Goal: Information Seeking & Learning: Learn about a topic

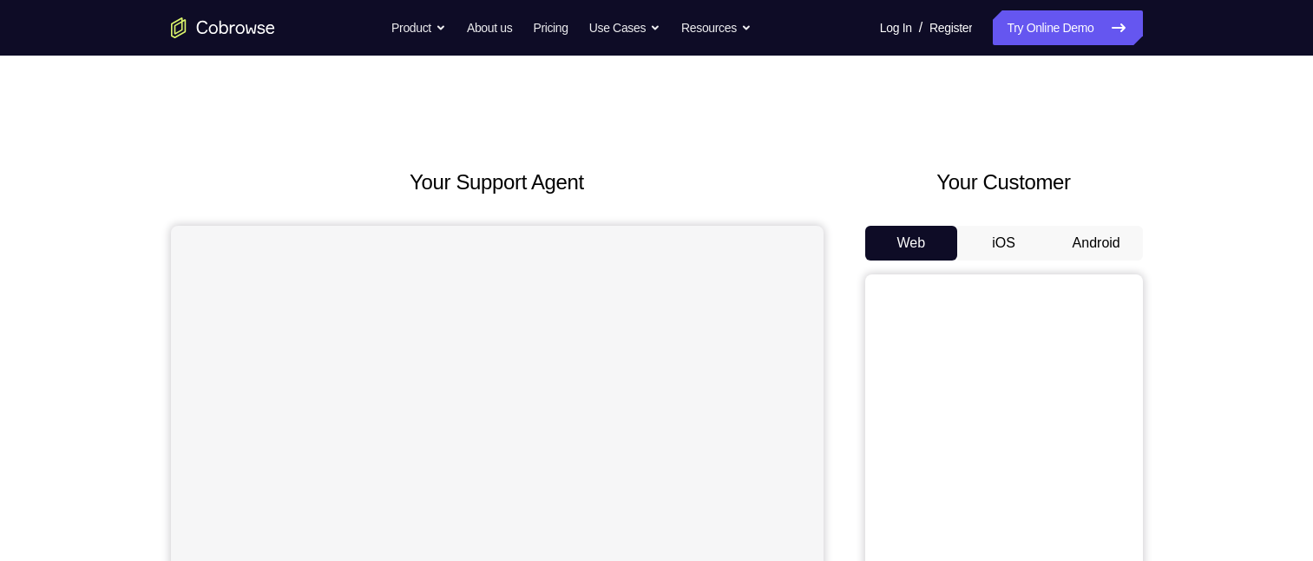
click at [1083, 239] on button "Android" at bounding box center [1096, 243] width 93 height 35
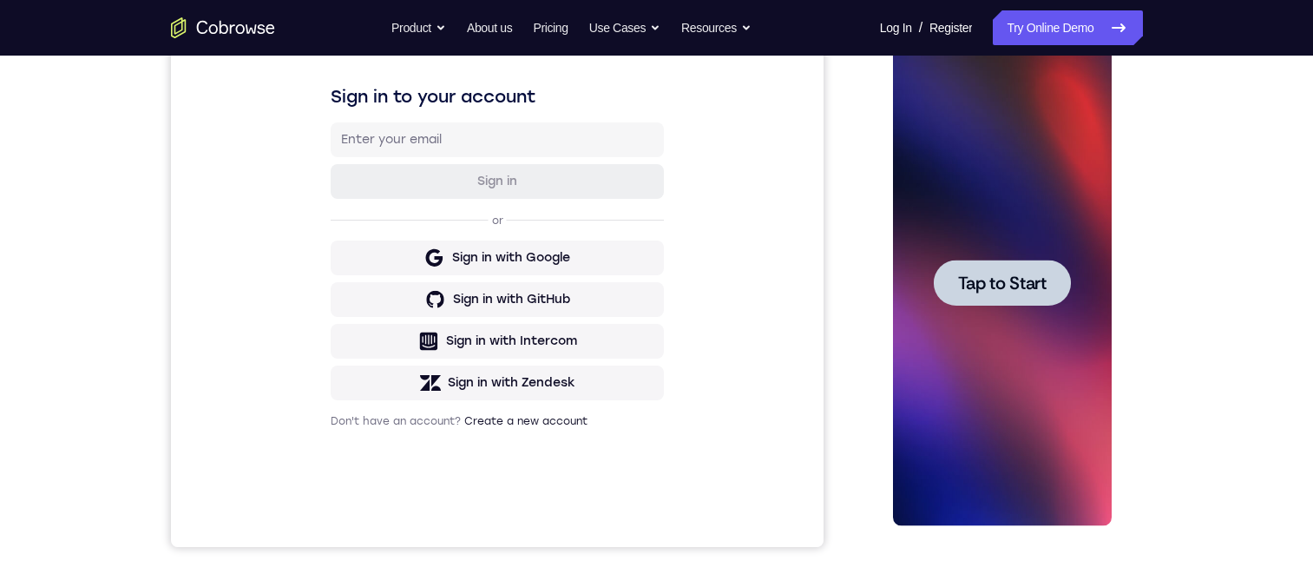
click at [1000, 402] on div at bounding box center [1002, 283] width 219 height 486
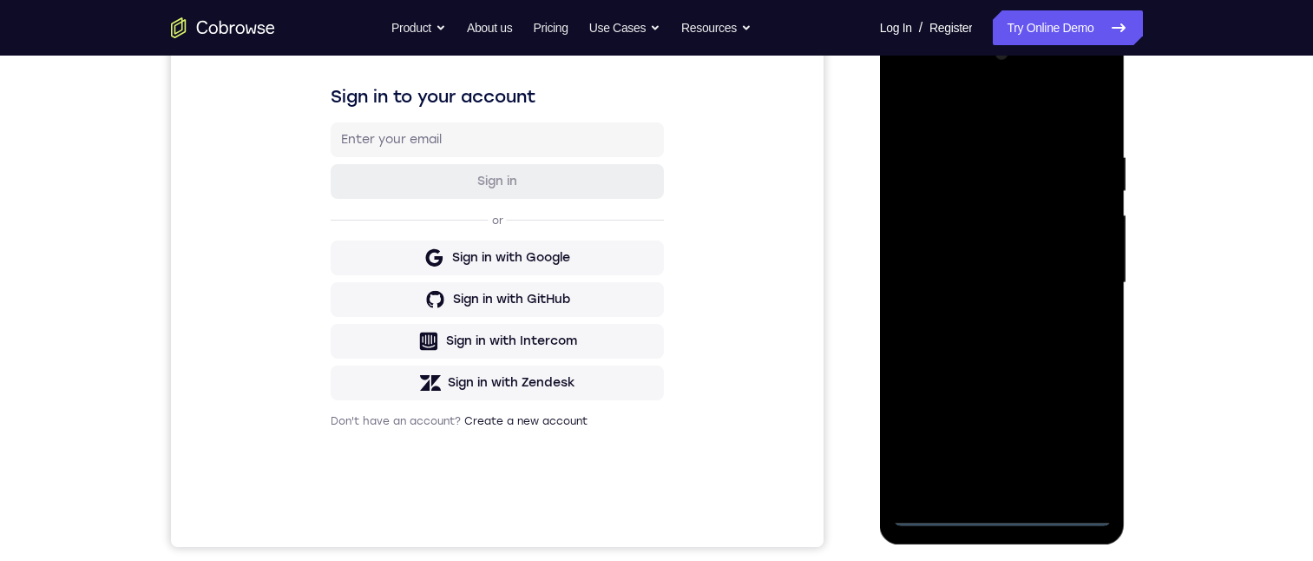
drag, startPoint x: 995, startPoint y: 513, endPoint x: 1003, endPoint y: 504, distance: 12.3
click at [993, 511] on div at bounding box center [1002, 283] width 219 height 486
click at [993, 509] on div at bounding box center [1002, 283] width 219 height 486
click at [1076, 438] on div at bounding box center [1002, 283] width 219 height 486
click at [985, 112] on div at bounding box center [1002, 283] width 219 height 486
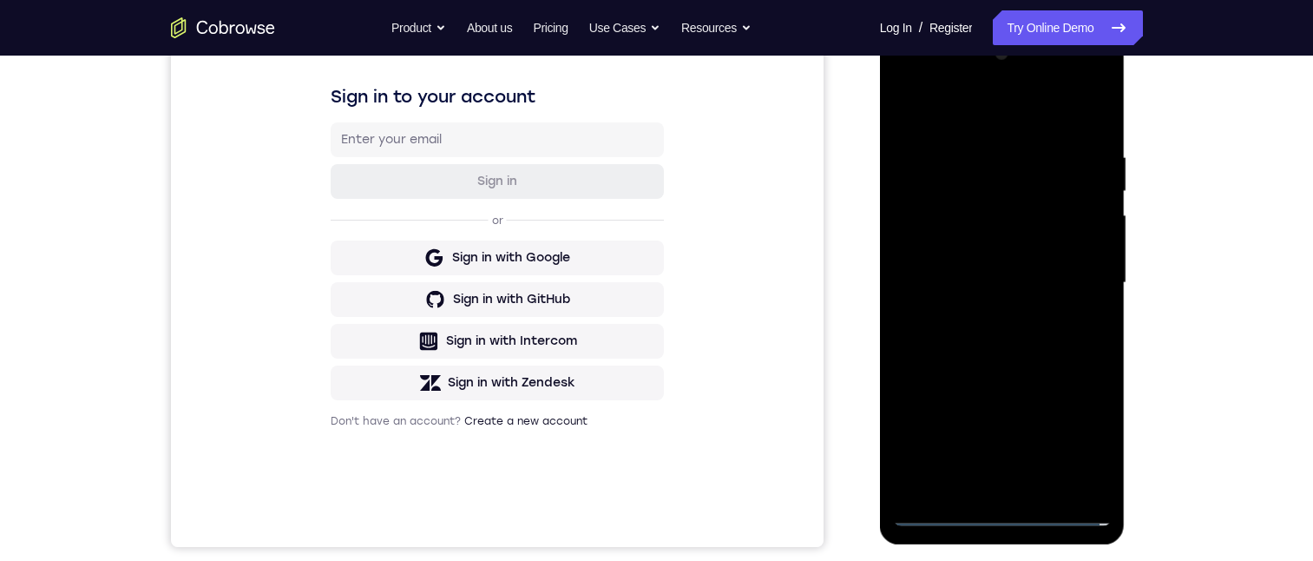
click at [1073, 275] on div at bounding box center [1002, 283] width 219 height 486
click at [993, 312] on div at bounding box center [1002, 283] width 219 height 486
click at [1002, 267] on div at bounding box center [1002, 283] width 219 height 486
click at [956, 241] on div at bounding box center [1002, 283] width 219 height 486
click at [1063, 286] on div at bounding box center [1002, 283] width 219 height 486
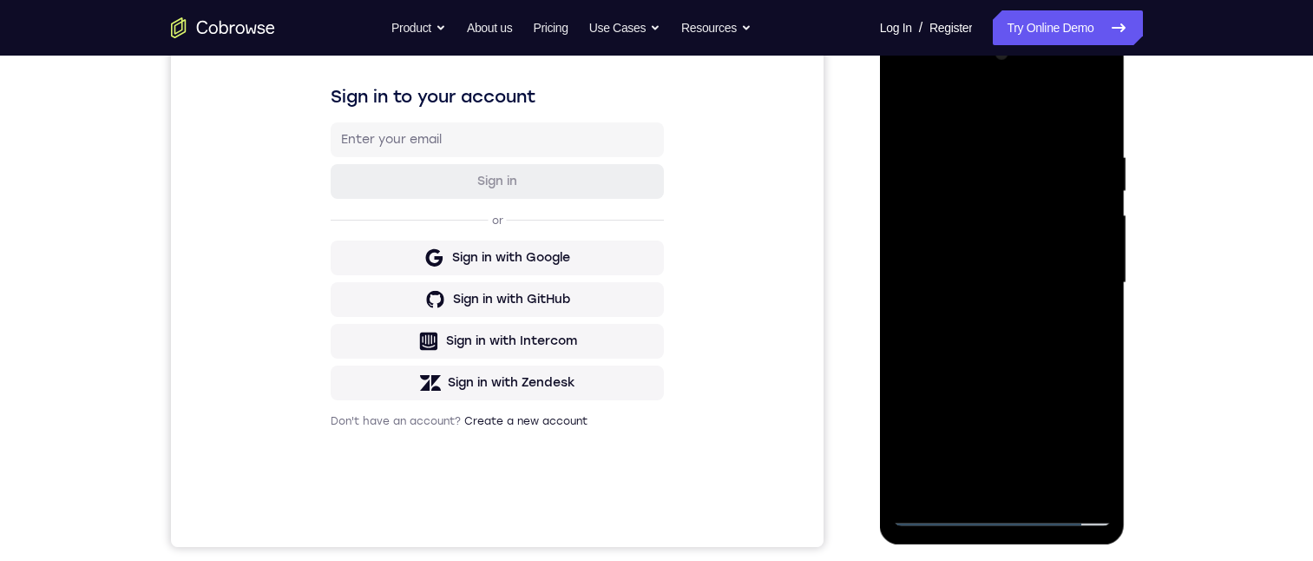
click at [1069, 344] on div at bounding box center [1002, 283] width 219 height 486
drag, startPoint x: 953, startPoint y: 109, endPoint x: 1193, endPoint y: 108, distance: 239.6
click at [1128, 108] on html "Online web based iOS Simulators and Android Emulators. Run iPhone, iPad, Mobile…" at bounding box center [1003, 287] width 247 height 521
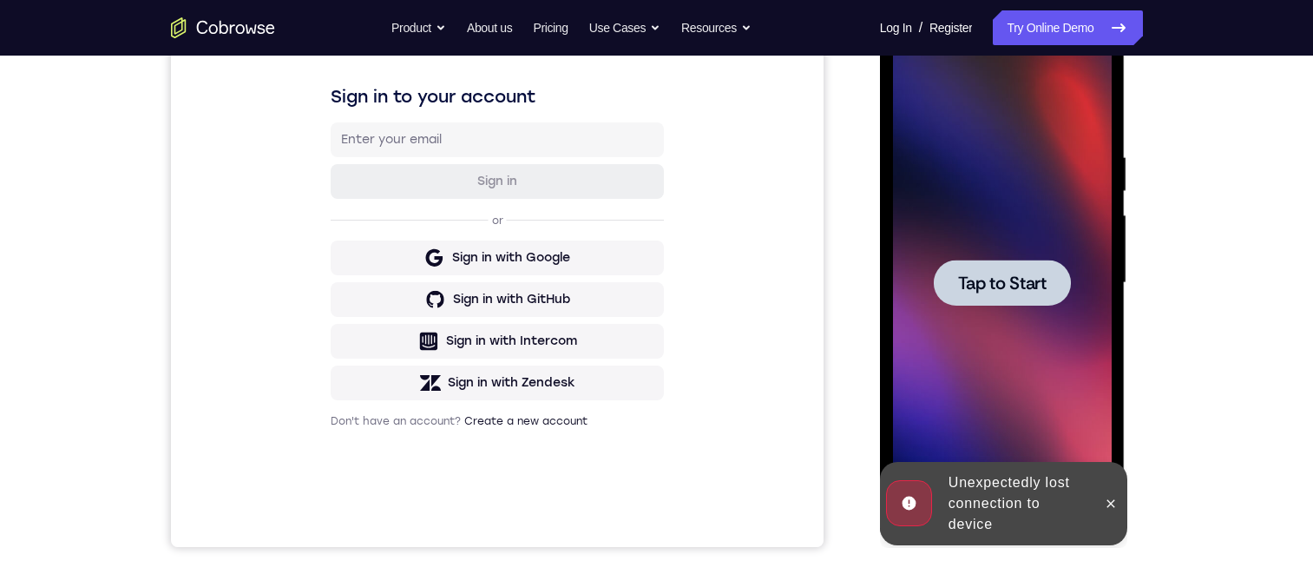
click at [1062, 240] on div at bounding box center [1002, 283] width 219 height 486
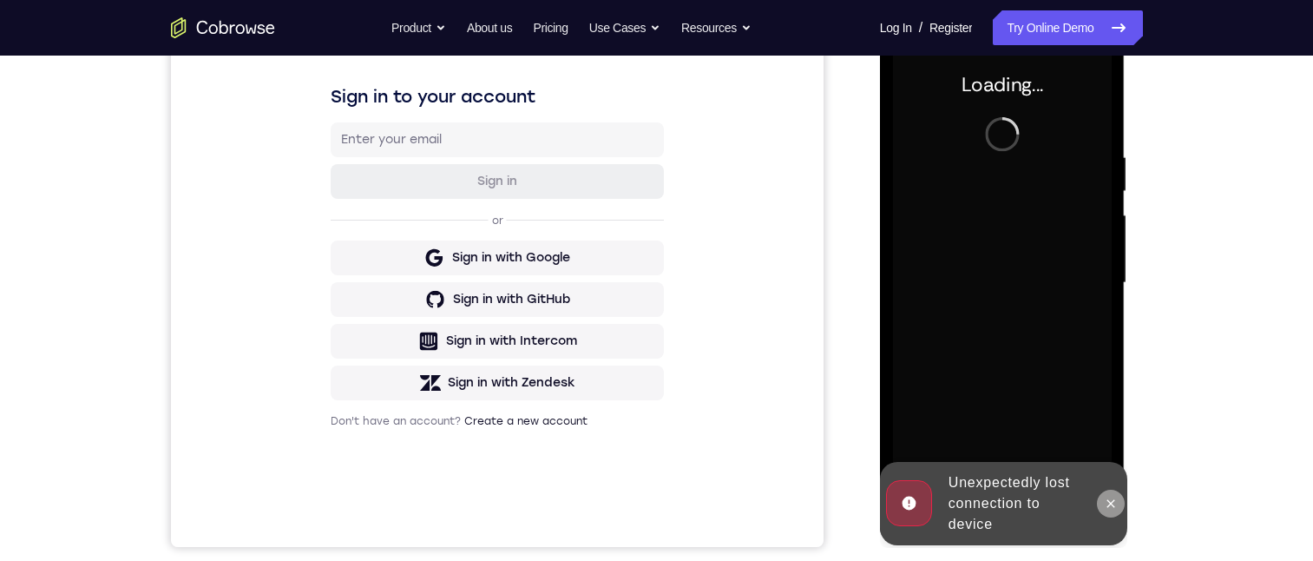
click at [1110, 521] on div at bounding box center [1111, 503] width 28 height 83
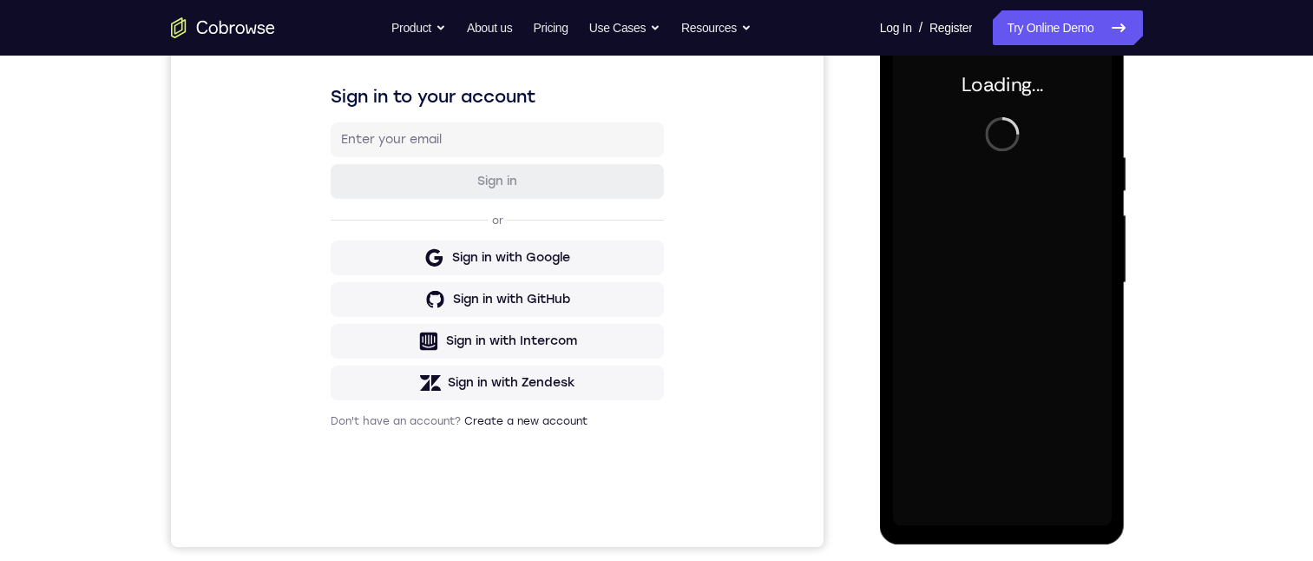
click at [1109, 514] on div at bounding box center [1002, 283] width 219 height 486
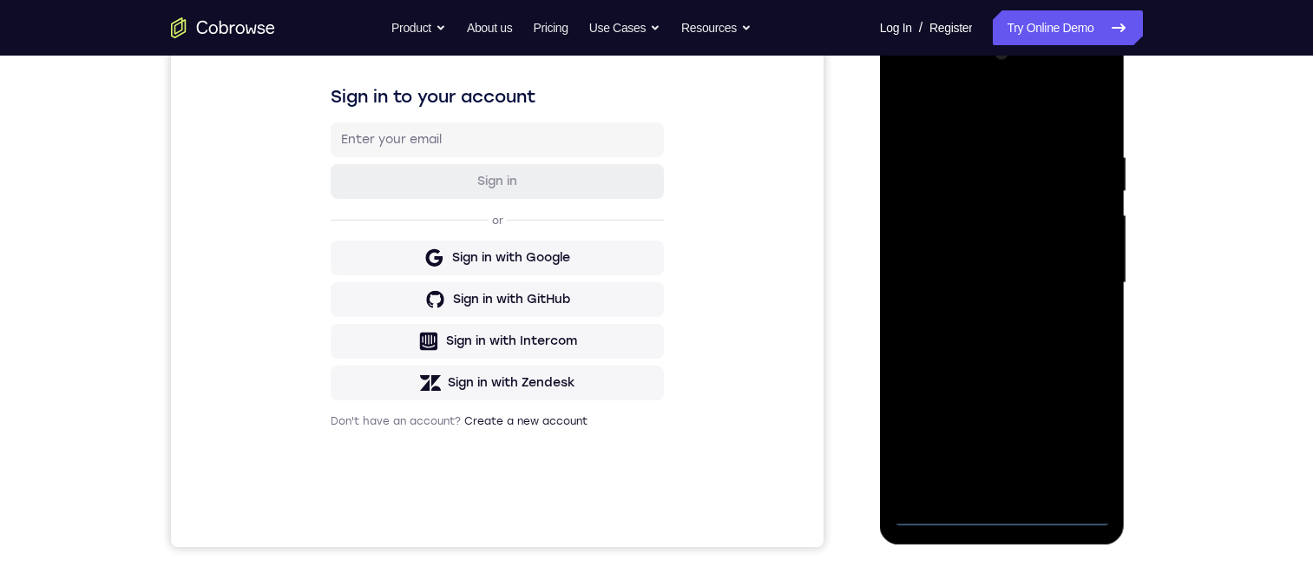
click at [997, 510] on div at bounding box center [1002, 283] width 219 height 486
click at [1081, 441] on div at bounding box center [1002, 283] width 219 height 486
click at [990, 115] on div at bounding box center [1002, 283] width 219 height 486
click at [1076, 268] on div at bounding box center [1002, 283] width 219 height 486
click at [984, 313] on div at bounding box center [1002, 283] width 219 height 486
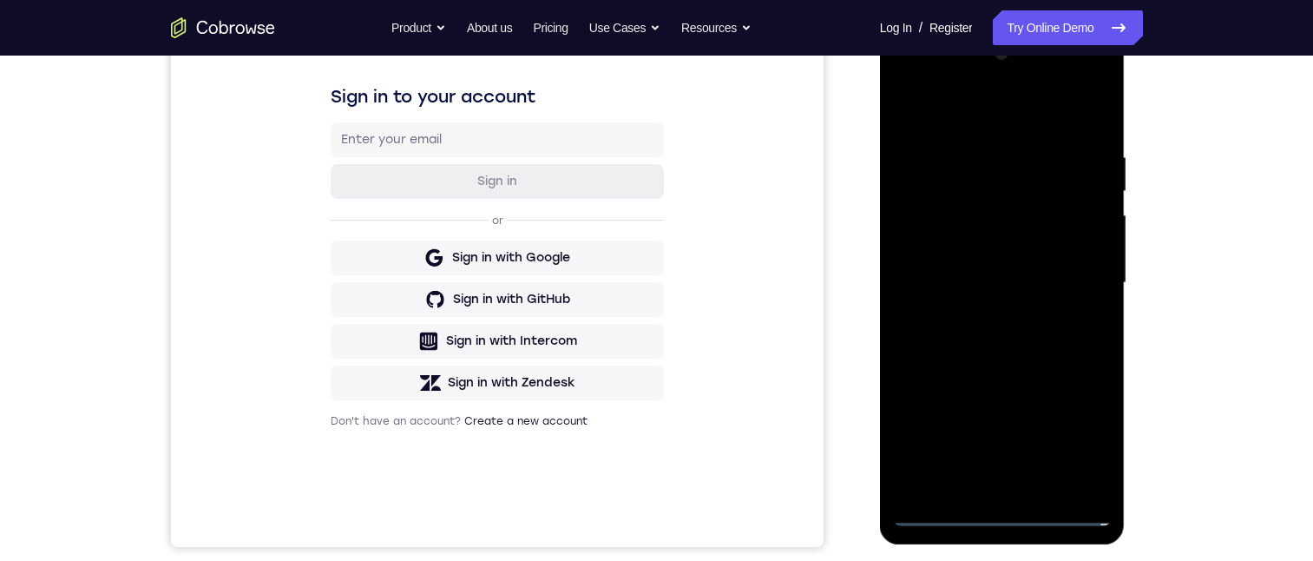
drag, startPoint x: 1006, startPoint y: 260, endPoint x: 993, endPoint y: 259, distance: 13.0
click at [999, 259] on div at bounding box center [1002, 283] width 219 height 486
click at [993, 259] on div at bounding box center [1002, 283] width 219 height 486
click at [927, 229] on div at bounding box center [1002, 283] width 219 height 486
click at [934, 242] on div at bounding box center [1002, 283] width 219 height 486
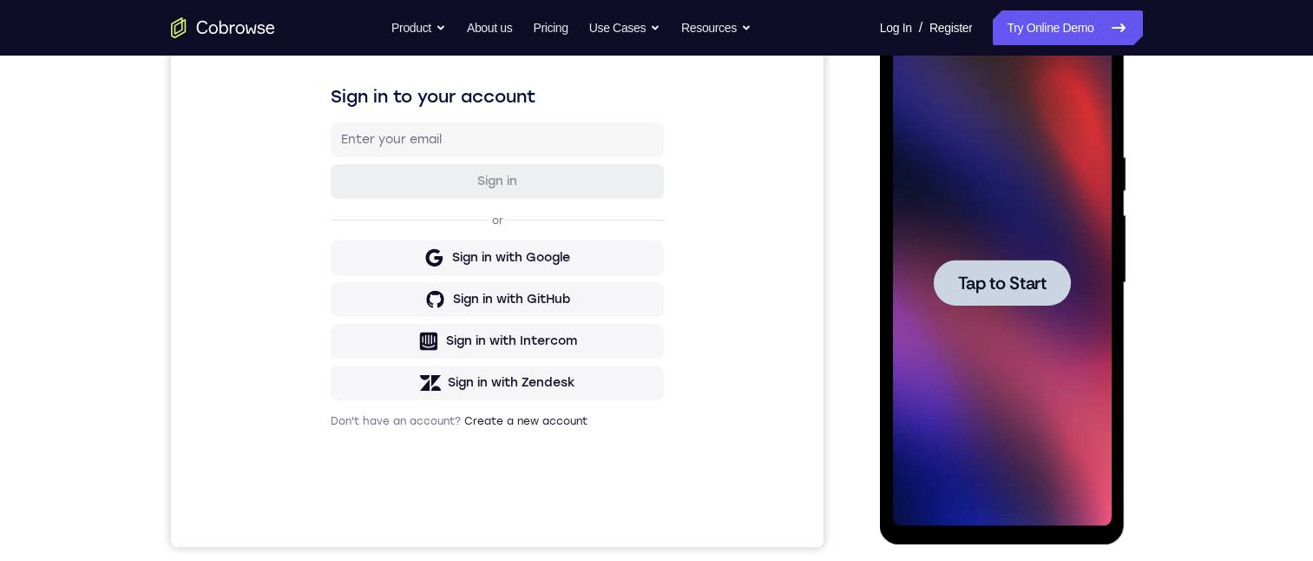
click at [968, 393] on div at bounding box center [1002, 283] width 219 height 486
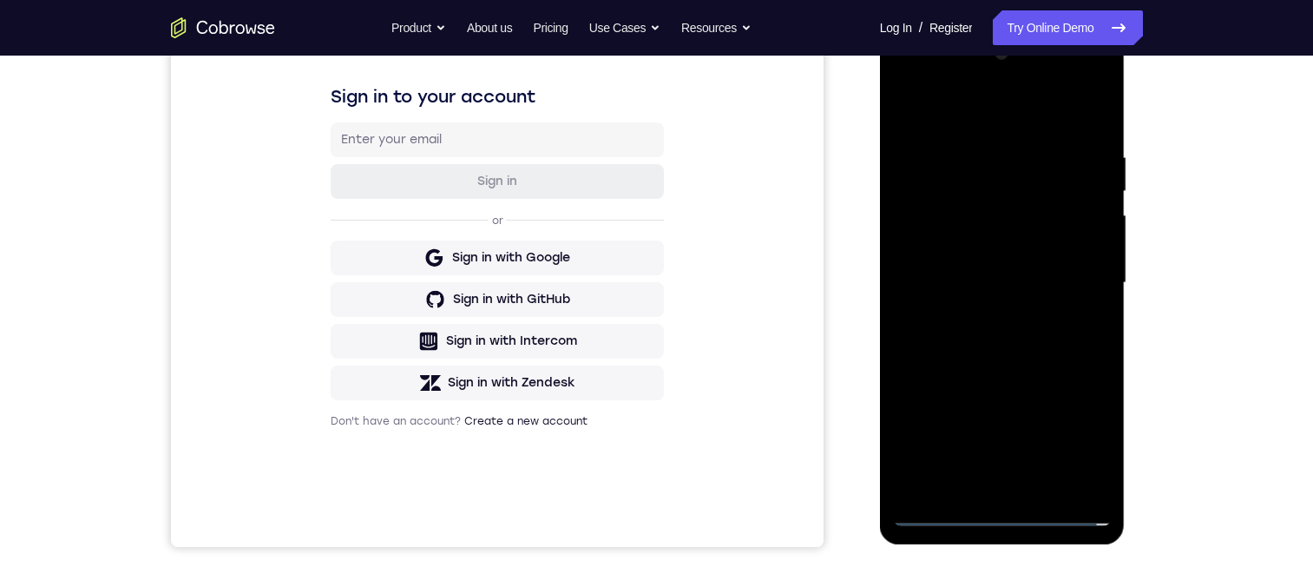
click at [997, 509] on div at bounding box center [1002, 283] width 219 height 486
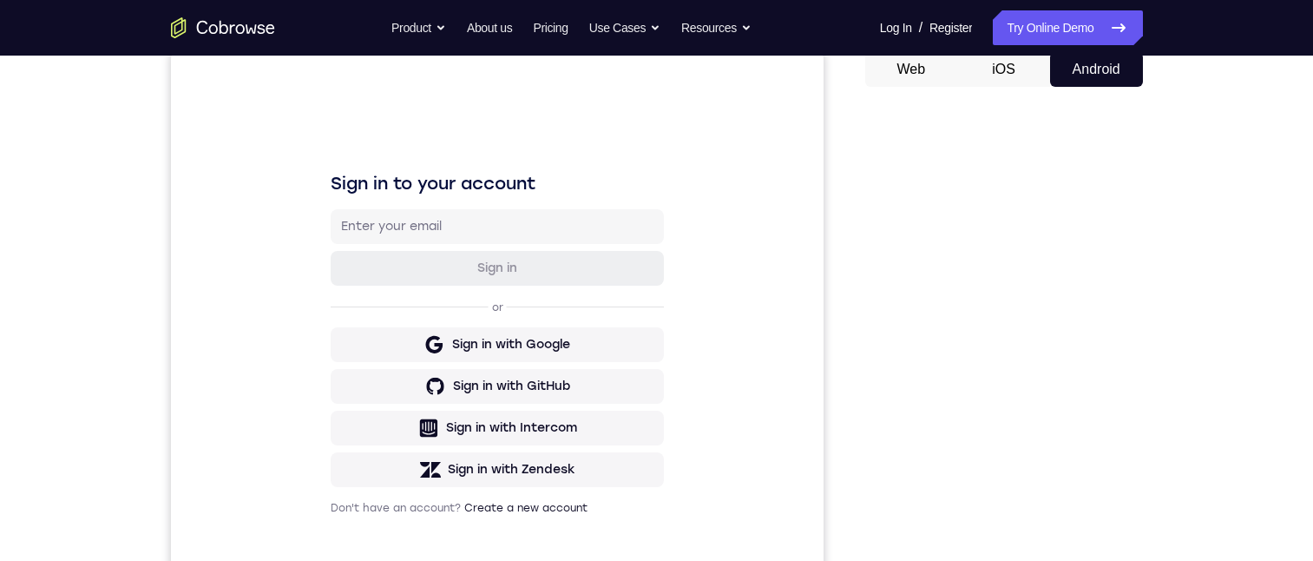
scroll to position [260, 0]
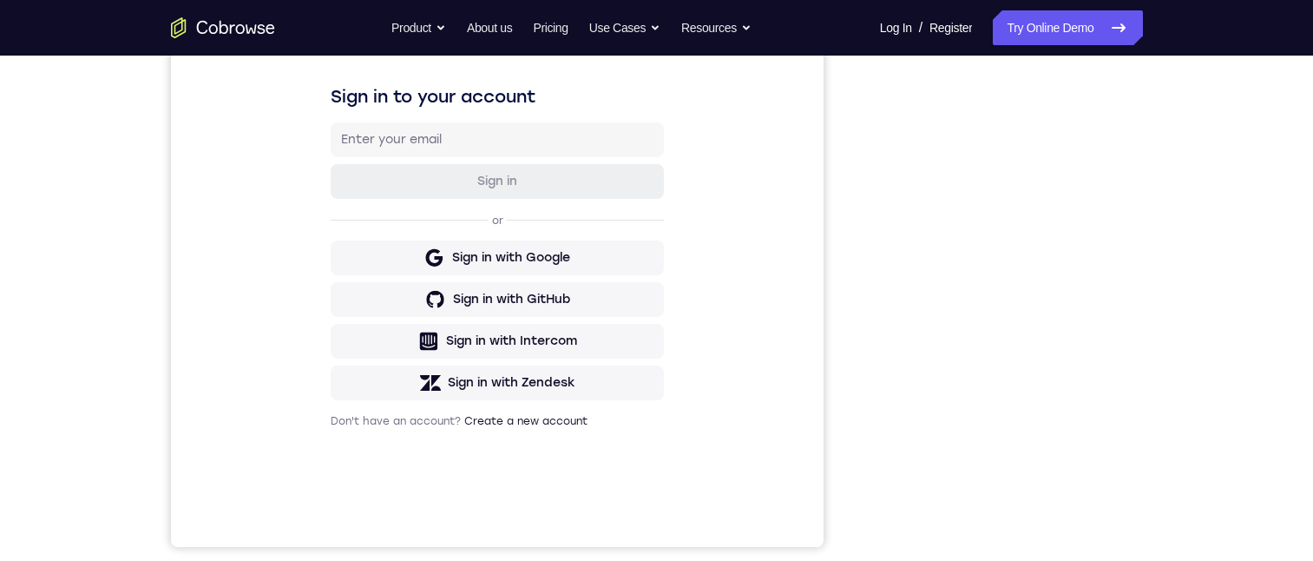
click at [1221, 151] on div "Your Support Agent Your Customer Web iOS Android Next Steps We’d be happy to gi…" at bounding box center [656, 367] width 1313 height 1145
click at [1228, 151] on div "Your Support Agent Your Customer Web iOS Android Next Steps We’d be happy to gi…" at bounding box center [656, 367] width 1313 height 1145
